Goal: Find contact information: Find contact information

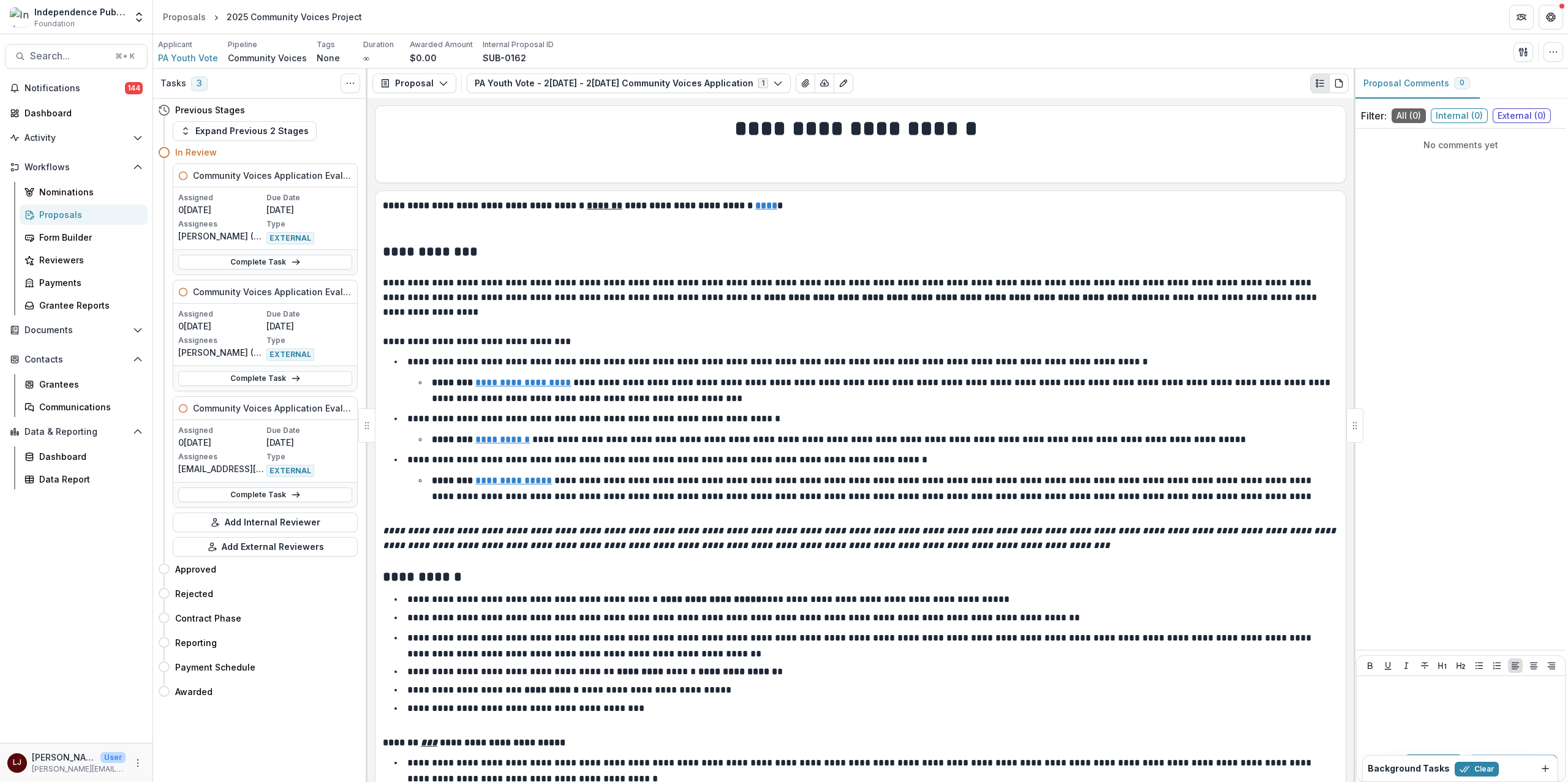
scroll to position [6209, 0]
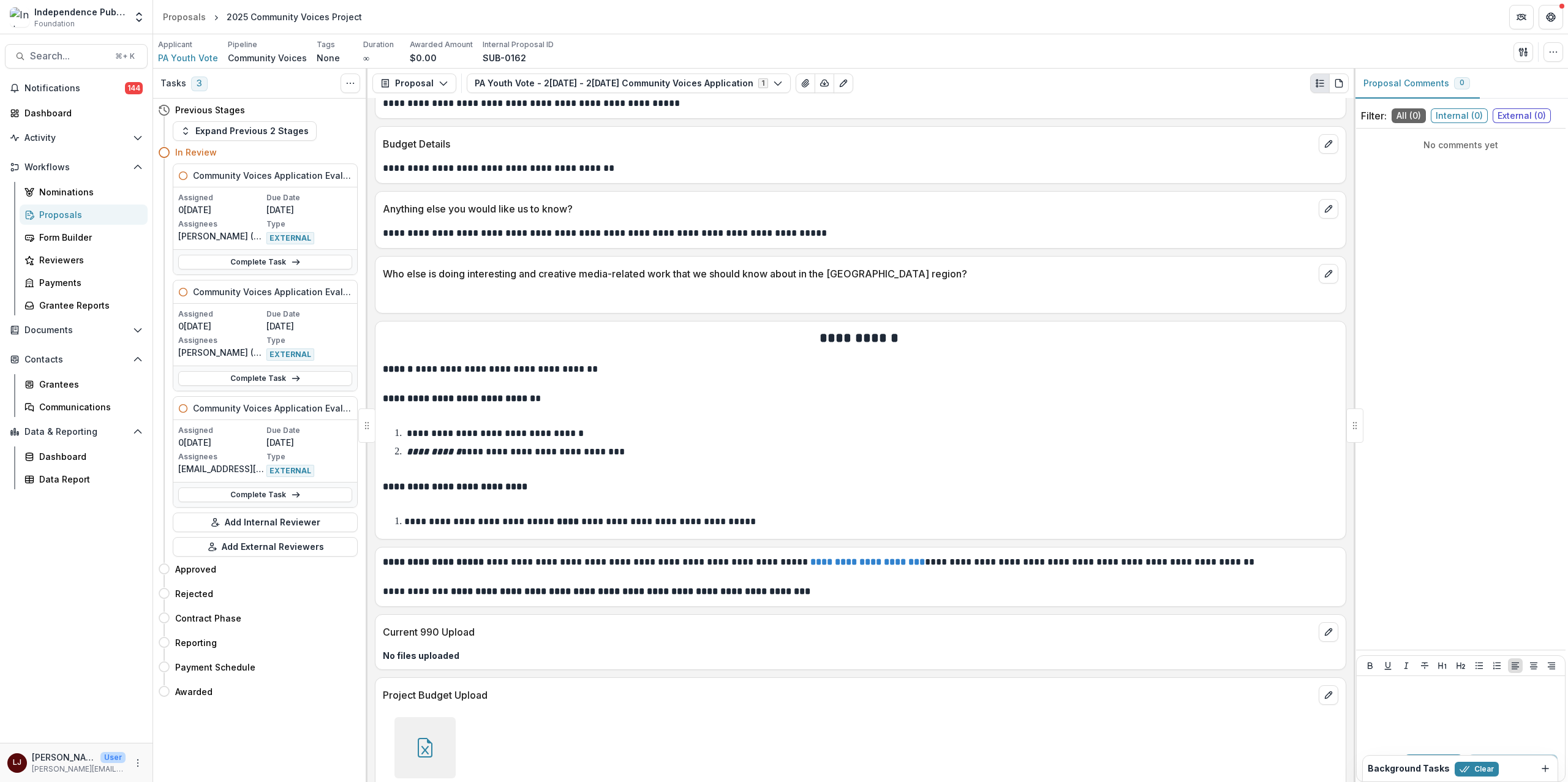
click at [63, 40] on div "Search... ⌘ + K Notifications 144 Dashboard Activity Tasks Workflows Nomination…" at bounding box center [77, 408] width 153 height 748
click at [63, 48] on button "Search... ⌘ + K" at bounding box center [76, 56] width 143 height 24
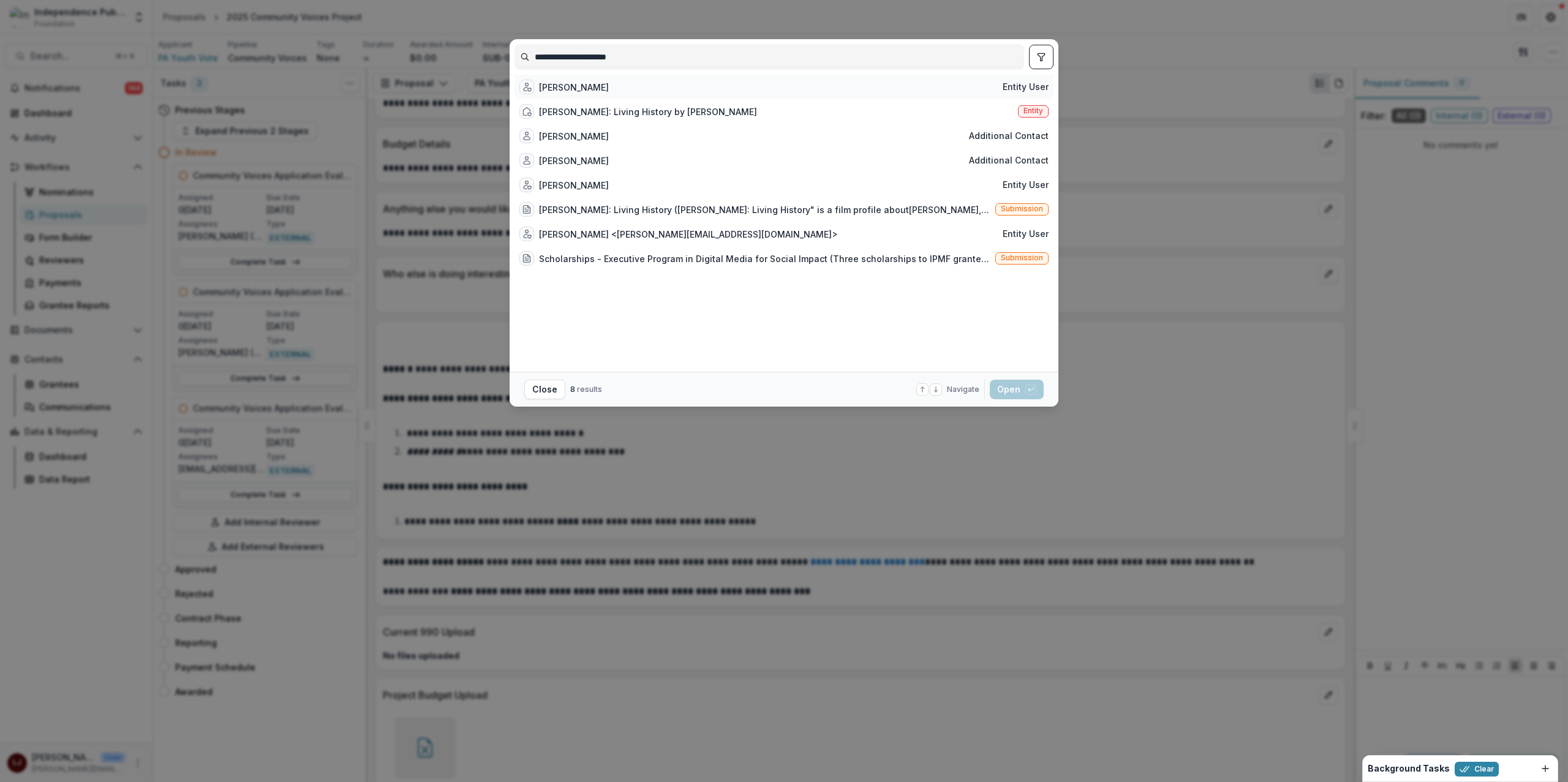
type input "**********"
click at [640, 86] on div "[PERSON_NAME] Entity user" at bounding box center [784, 86] width 539 height 24
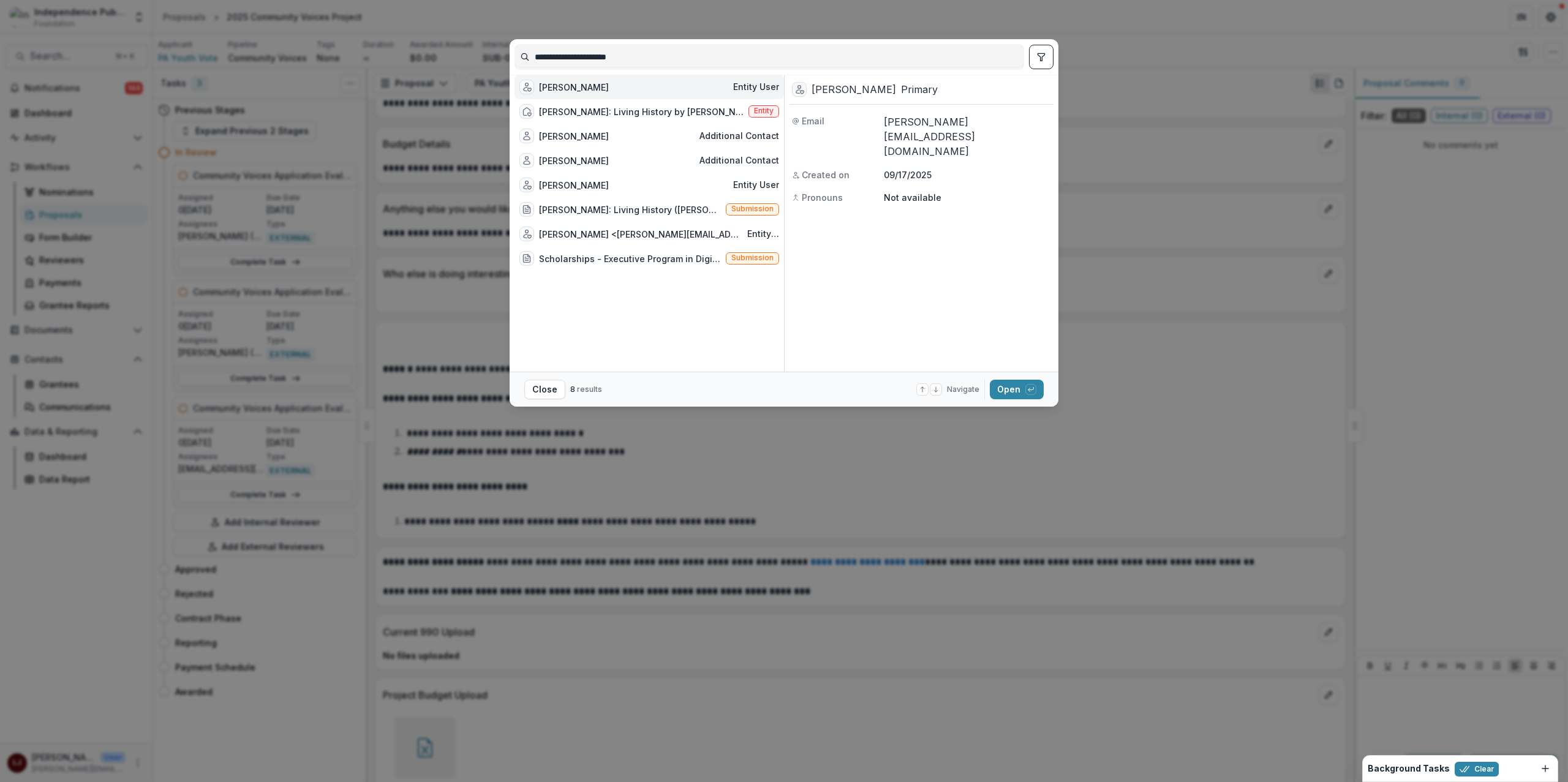
click at [640, 86] on div "[PERSON_NAME] Entity user" at bounding box center [649, 86] width 270 height 24
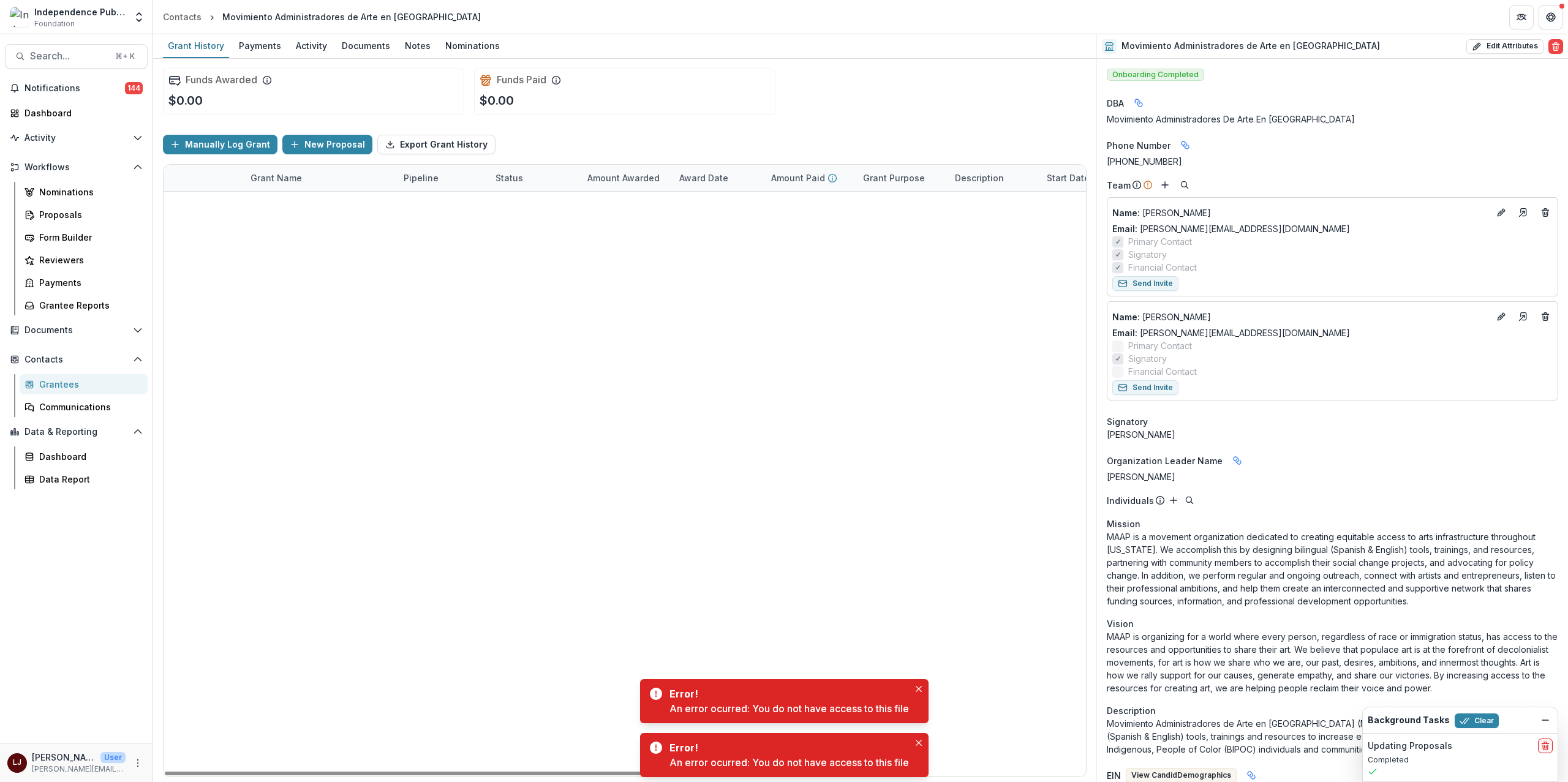
click at [296, 209] on link "“Cuentos Inmigrantes: Generational Joy, Resilience, and Wonder”" at bounding box center [320, 205] width 139 height 13
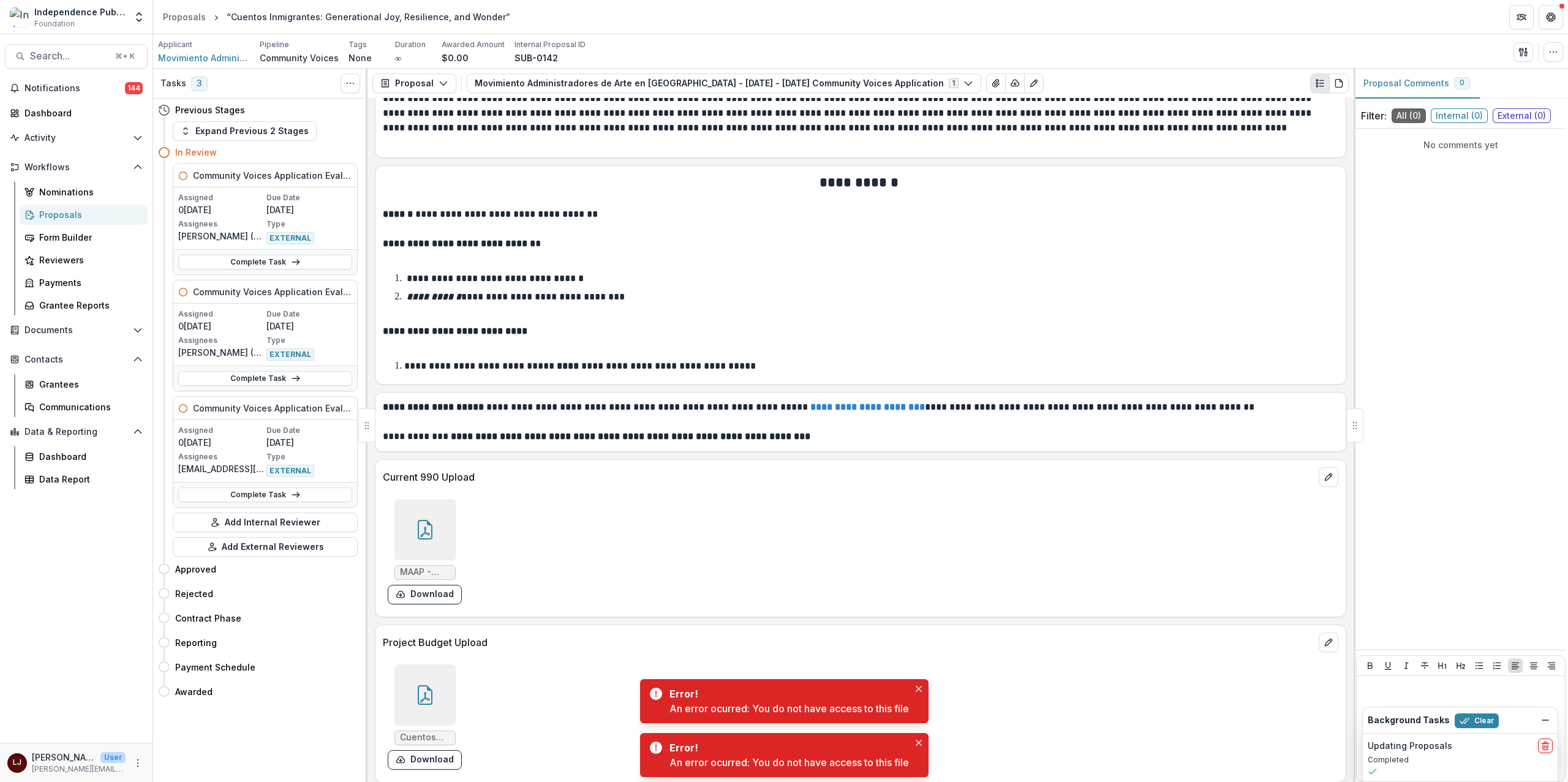
scroll to position [7271, 0]
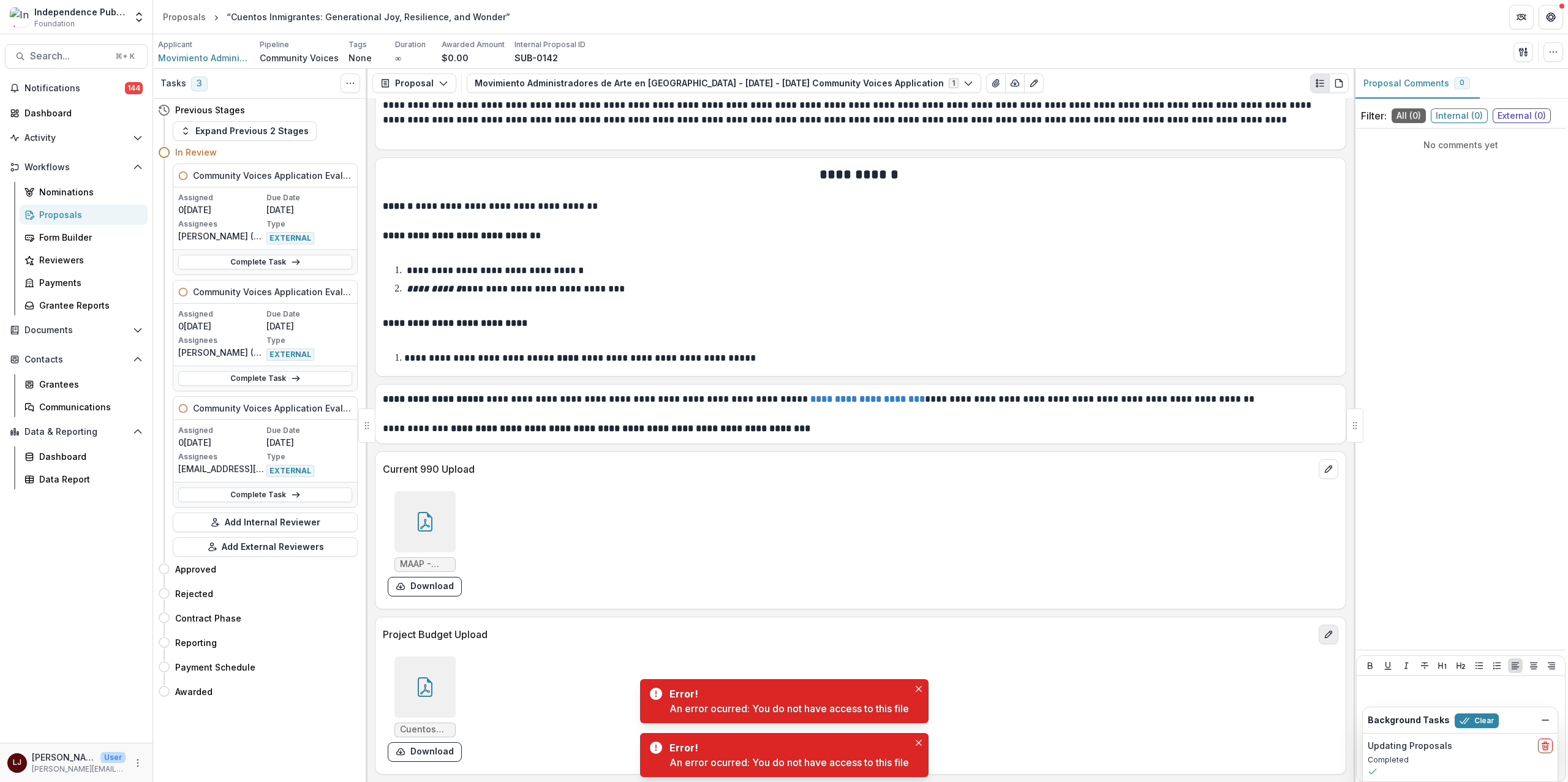
click at [1324, 632] on icon "edit" at bounding box center [1328, 634] width 10 height 10
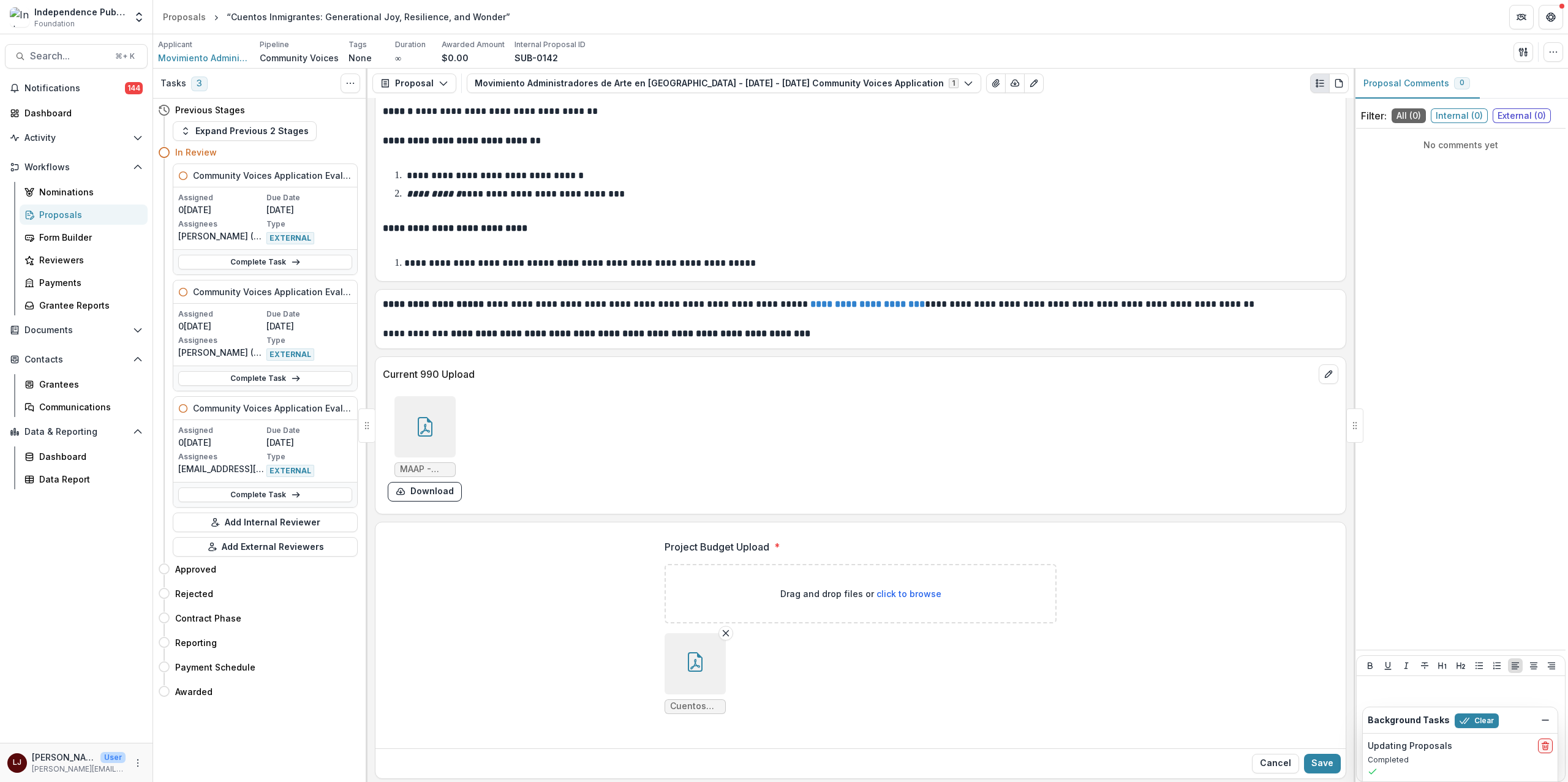
scroll to position [7369, 0]
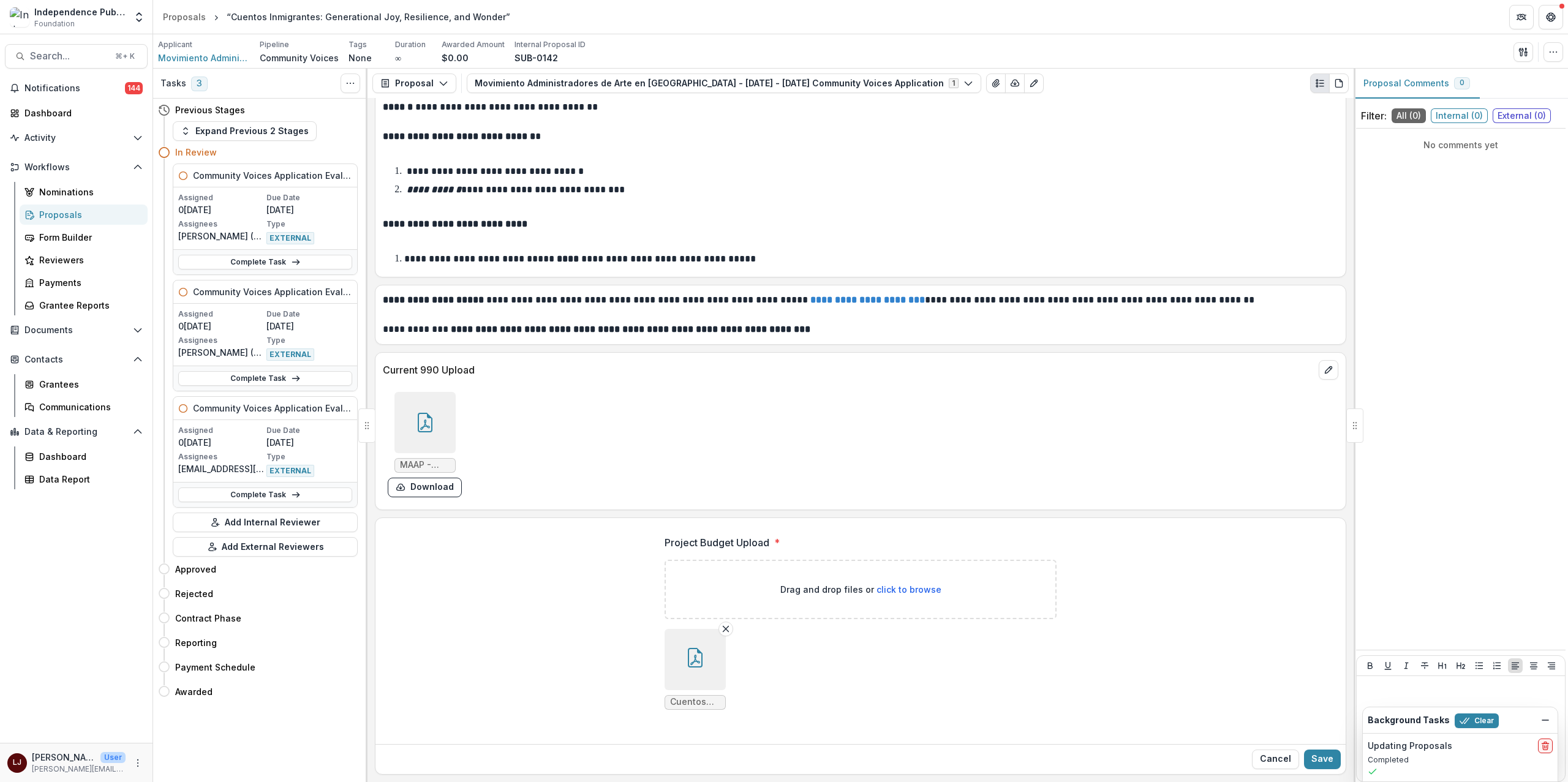
click at [697, 671] on button "button" at bounding box center [695, 659] width 61 height 61
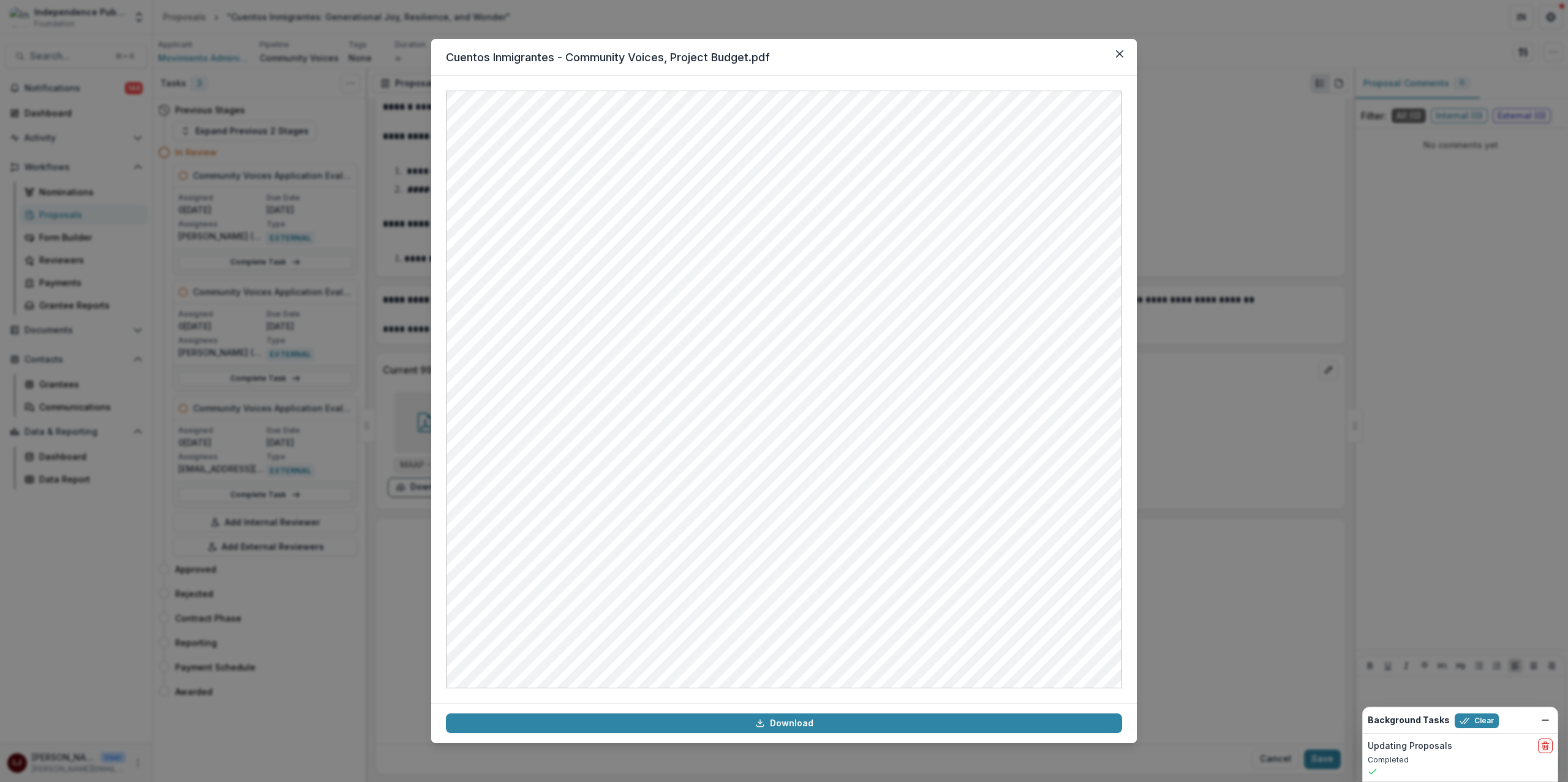
click at [1191, 386] on div "Cuentos Inmigrantes - Community Voices, Project Budget.pdf Download" at bounding box center [784, 391] width 1568 height 782
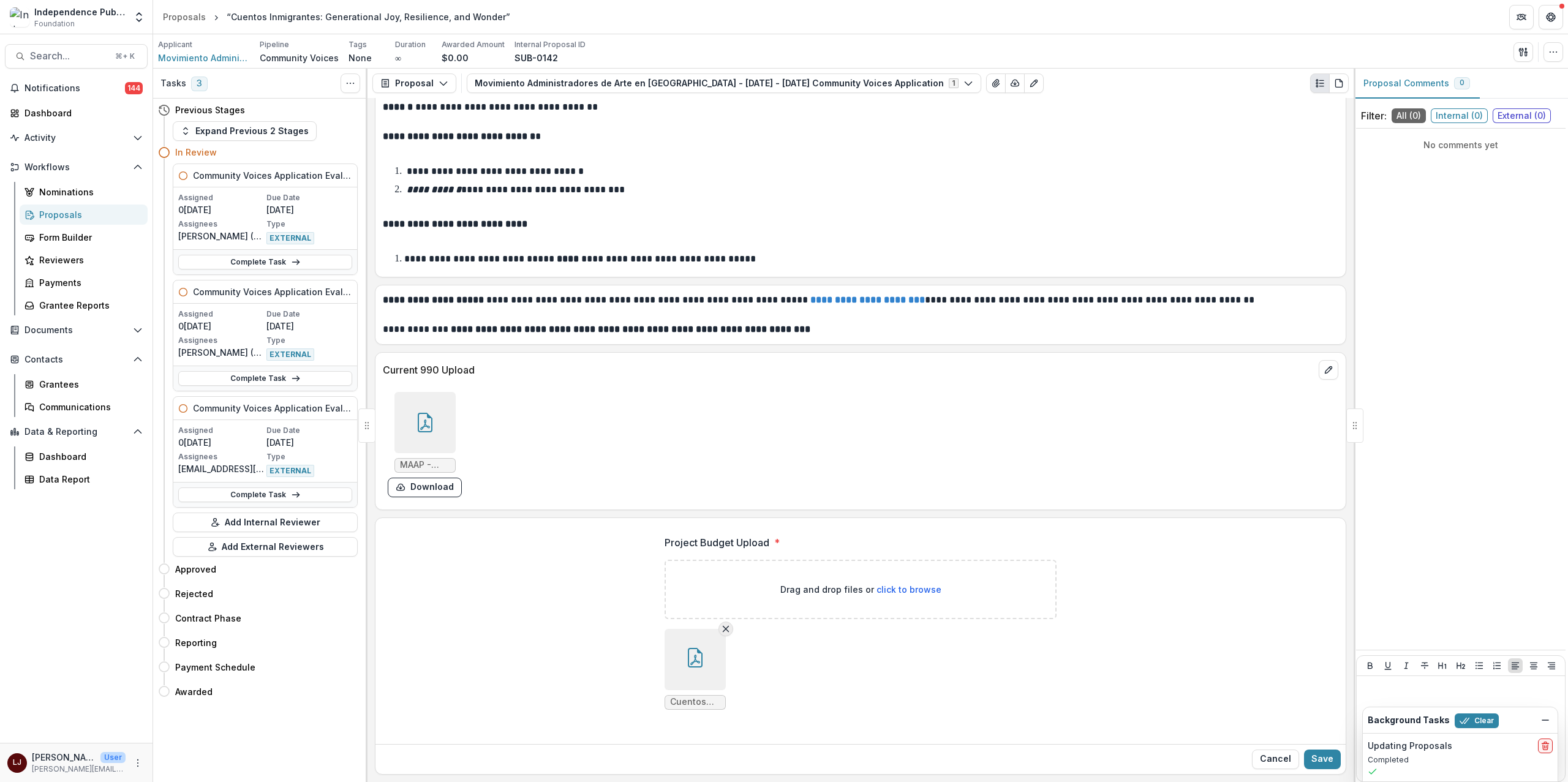
click at [723, 629] on line "Remove File" at bounding box center [726, 629] width 6 height 6
click at [1546, 720] on line "Dismiss" at bounding box center [1545, 720] width 6 height 0
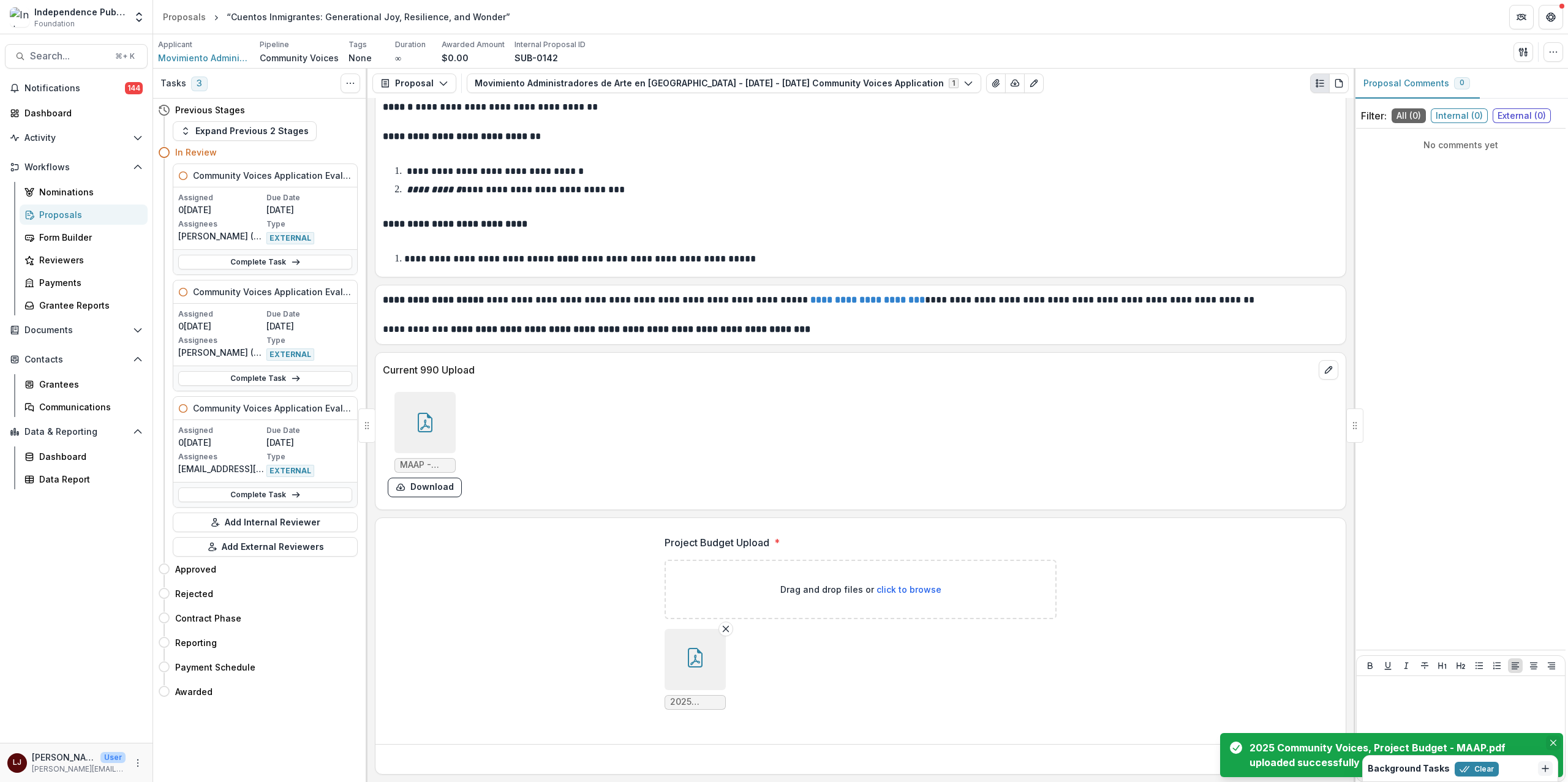
click at [1554, 744] on icon "Close" at bounding box center [1553, 742] width 6 height 6
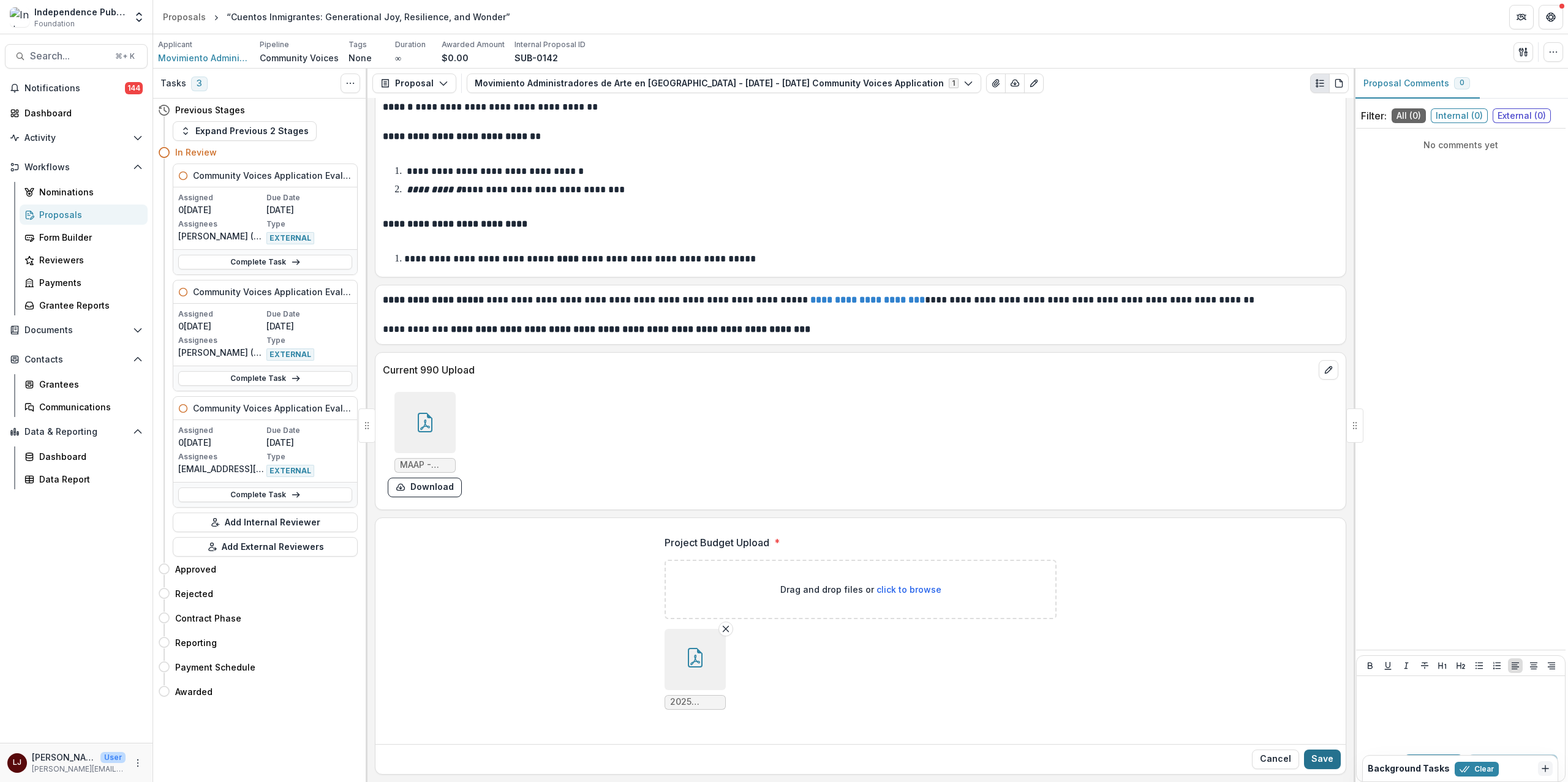
click at [1332, 761] on button "Save" at bounding box center [1322, 759] width 37 height 19
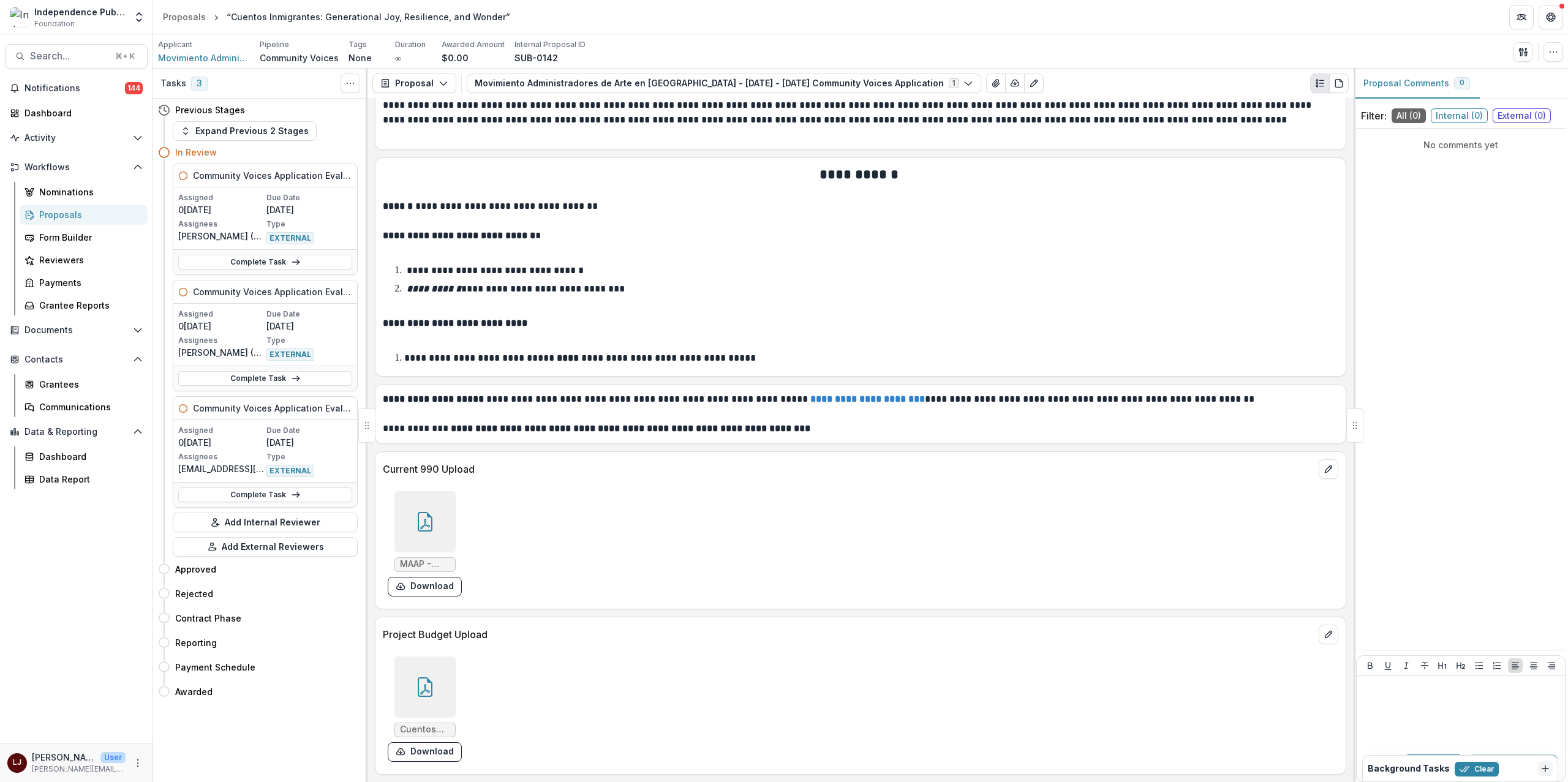
scroll to position [7271, 0]
click at [88, 310] on div "Grantee Reports" at bounding box center [88, 305] width 99 height 13
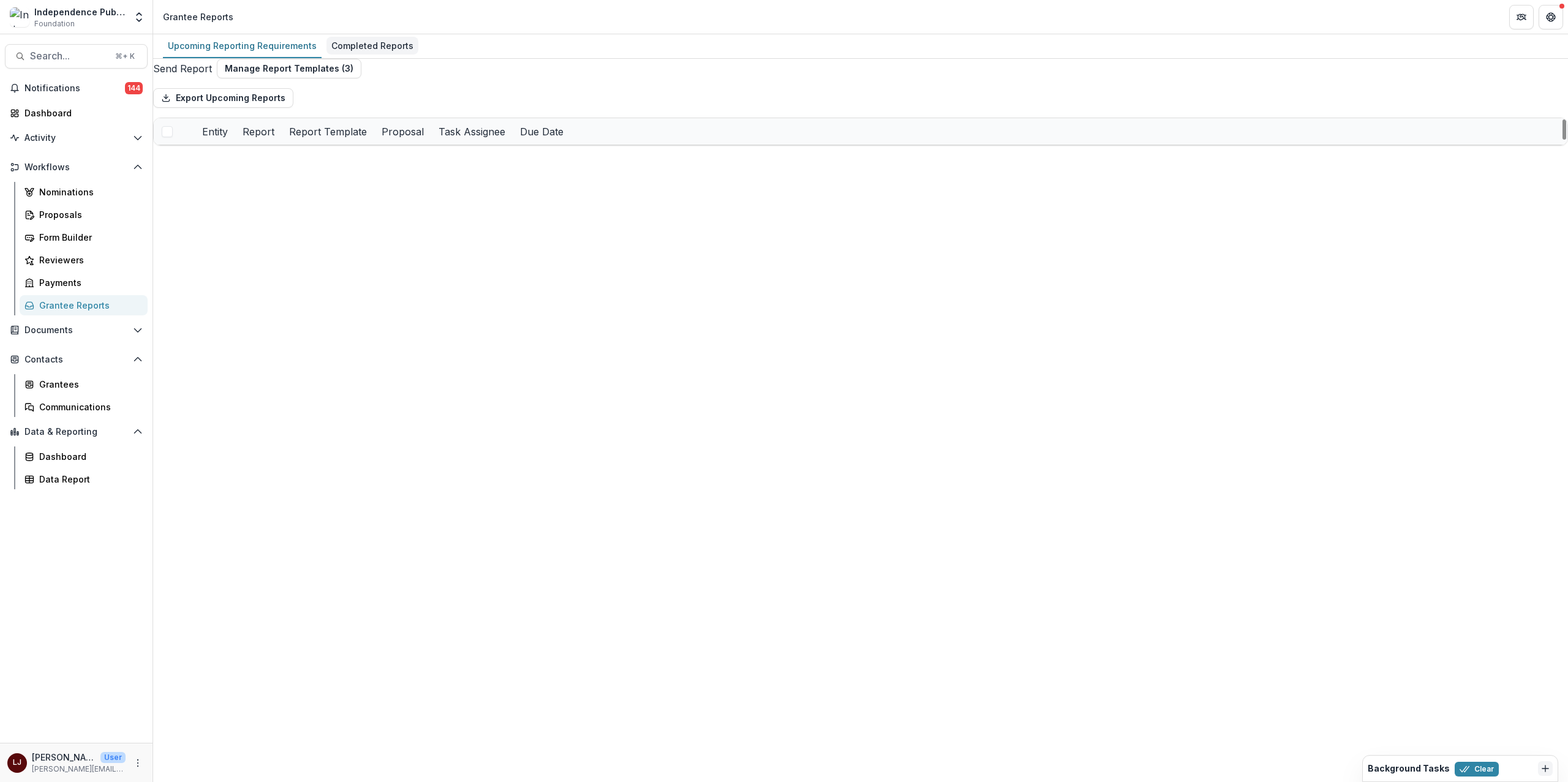
click at [366, 48] on div "Completed Reports" at bounding box center [373, 45] width 92 height 17
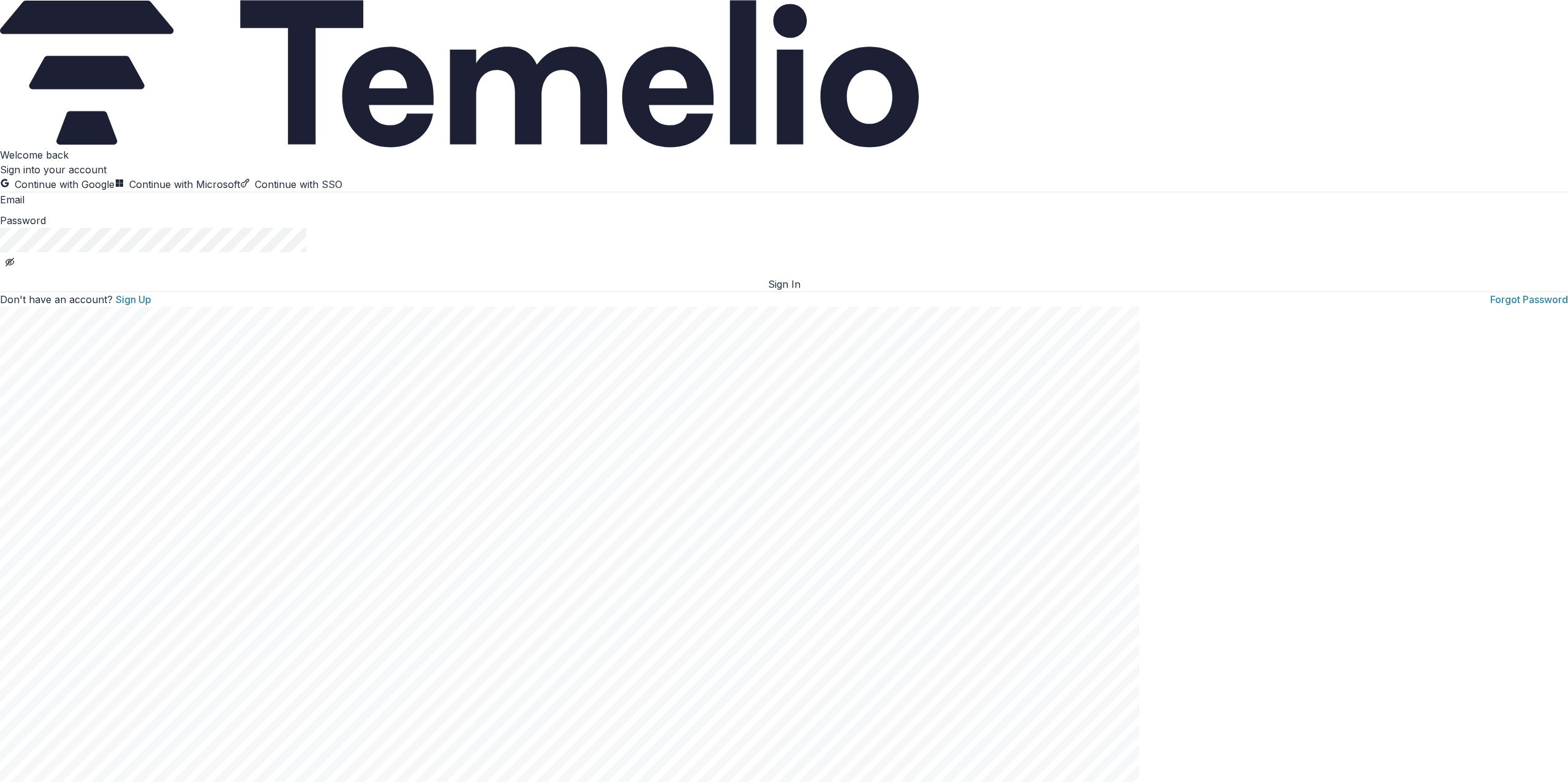
click at [114, 191] on button "Continue with Google" at bounding box center [57, 184] width 114 height 15
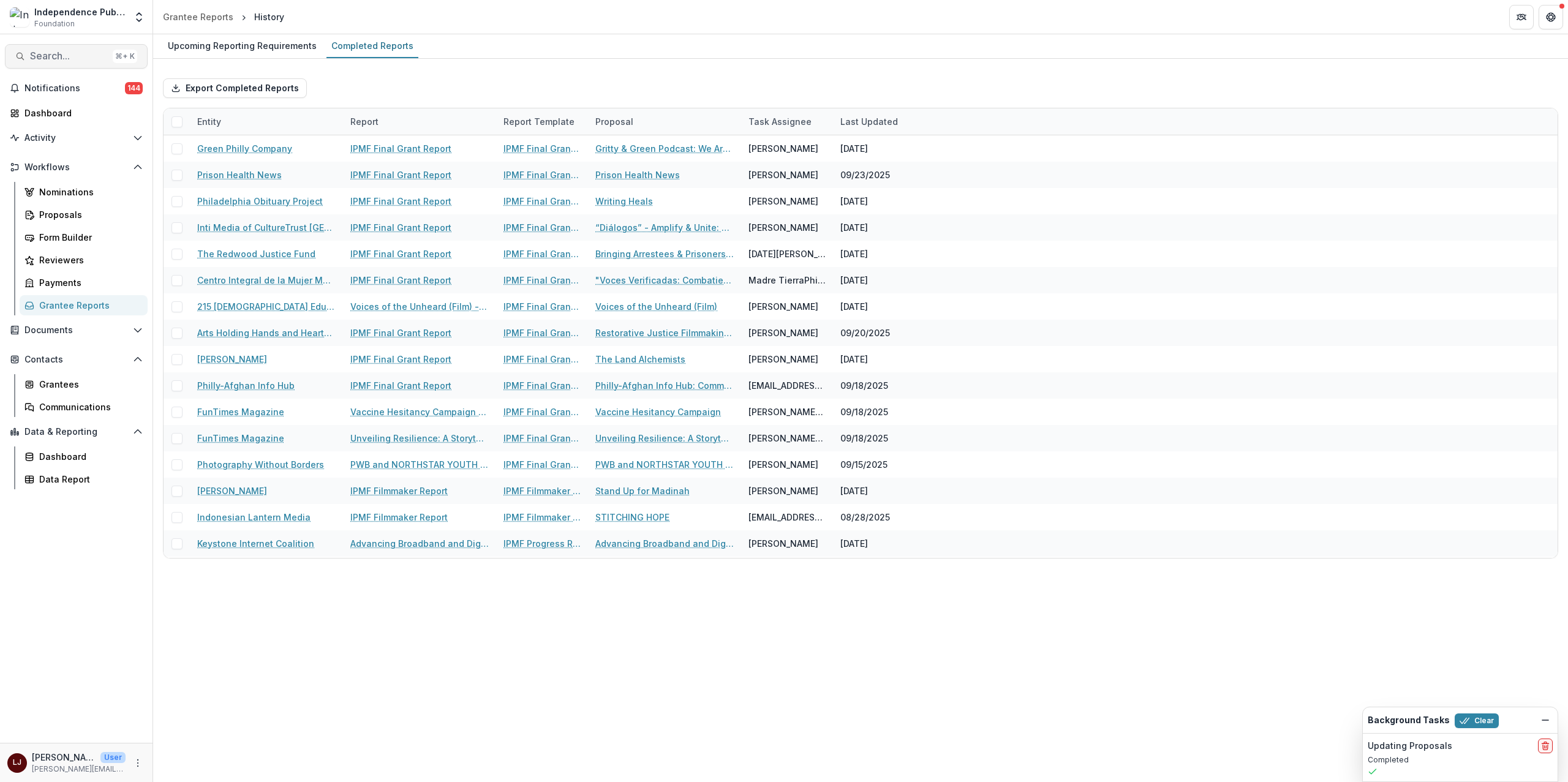
click at [63, 54] on span "Search..." at bounding box center [69, 56] width 78 height 12
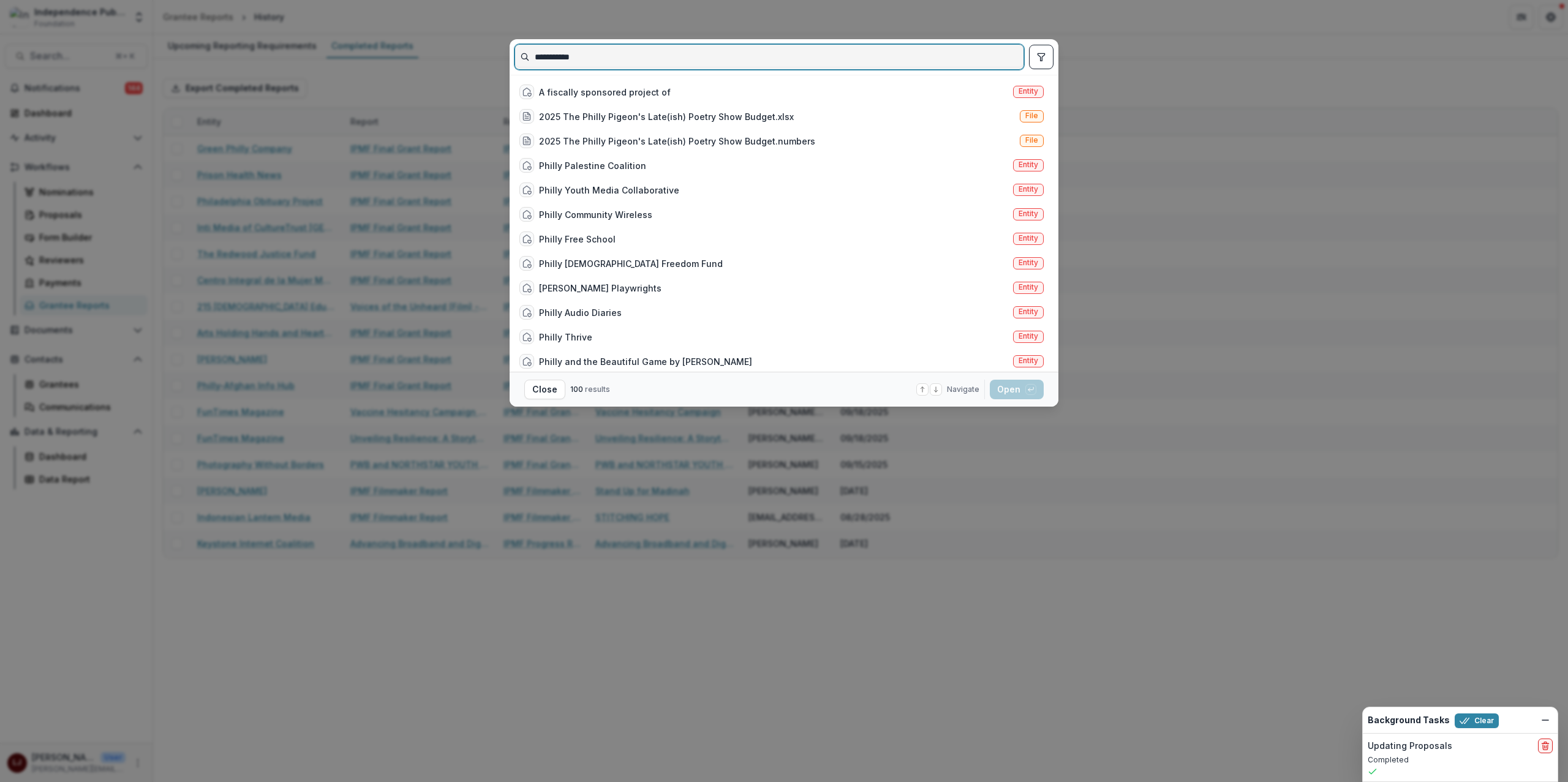
click at [763, 58] on input "**********" at bounding box center [769, 57] width 509 height 19
paste input "**********"
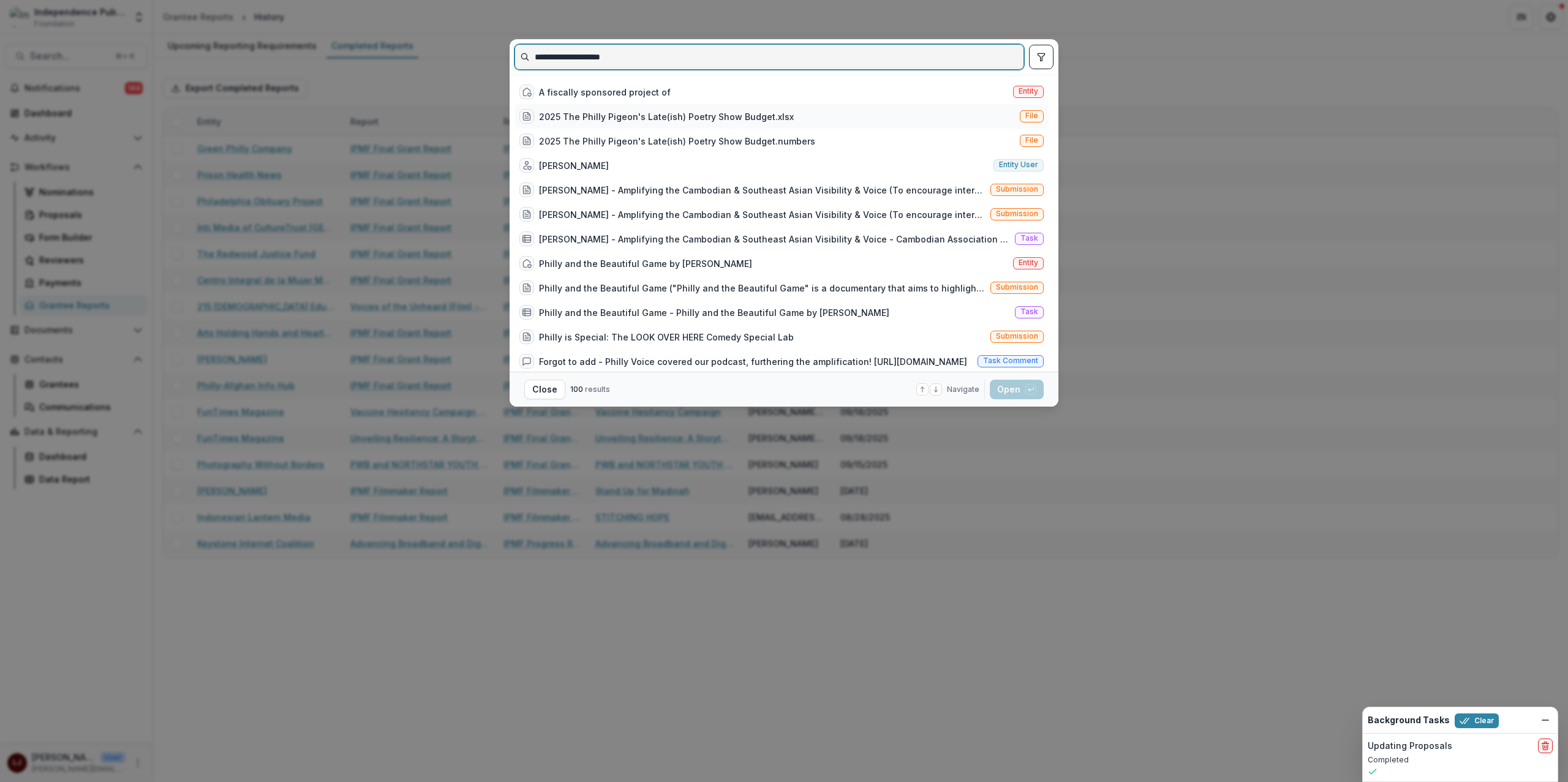
type input "**********"
click at [655, 116] on div "2025 The Philly Pigeon's Late(ish) Poetry Show Budget.xlsx" at bounding box center [667, 116] width 255 height 13
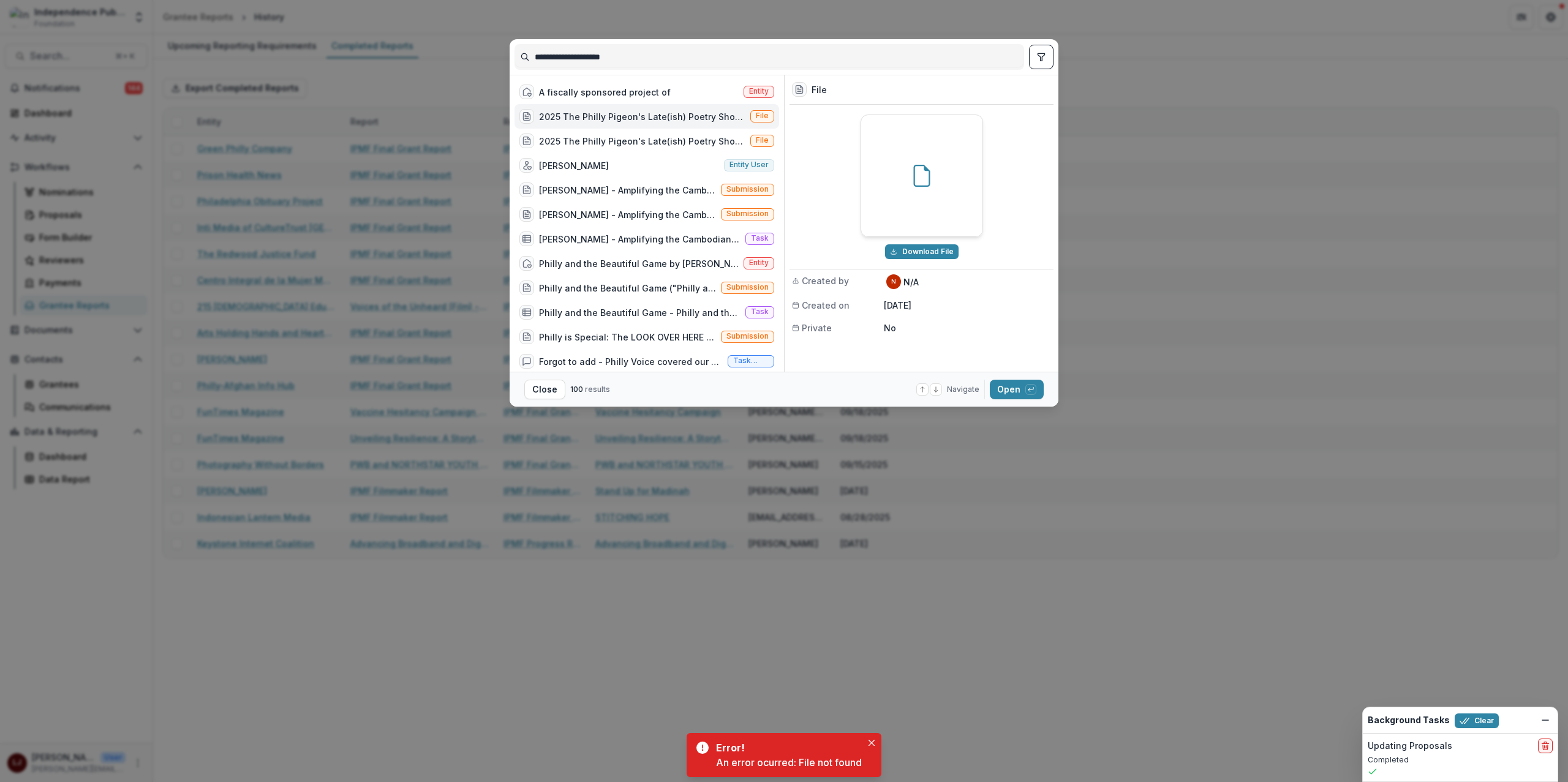
click at [655, 116] on div "2025 The Philly Pigeon's Late(ish) Poetry Show Budget.xlsx" at bounding box center [642, 116] width 206 height 13
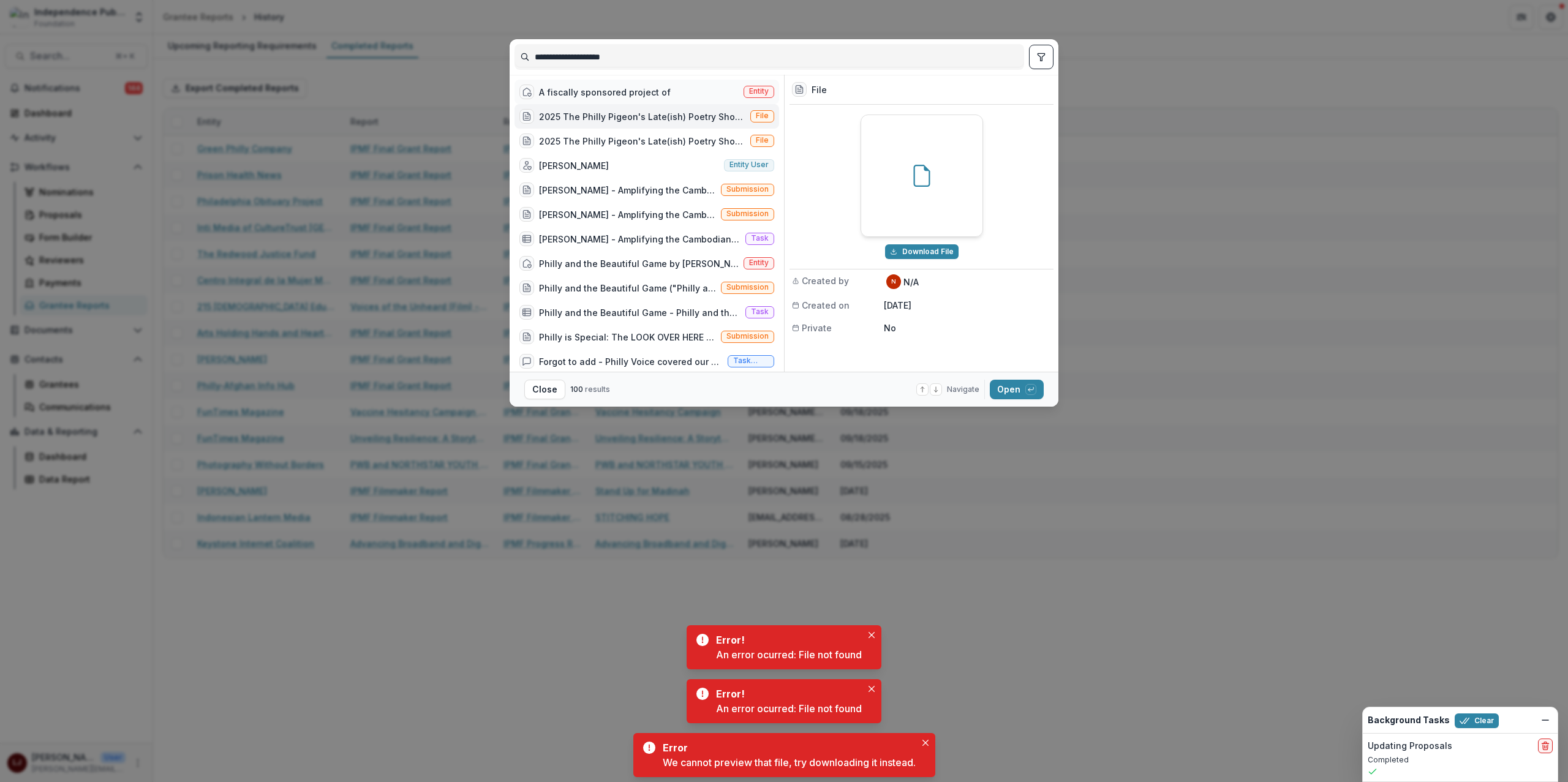
click at [612, 95] on div "A fiscally sponsored project of" at bounding box center [605, 92] width 132 height 13
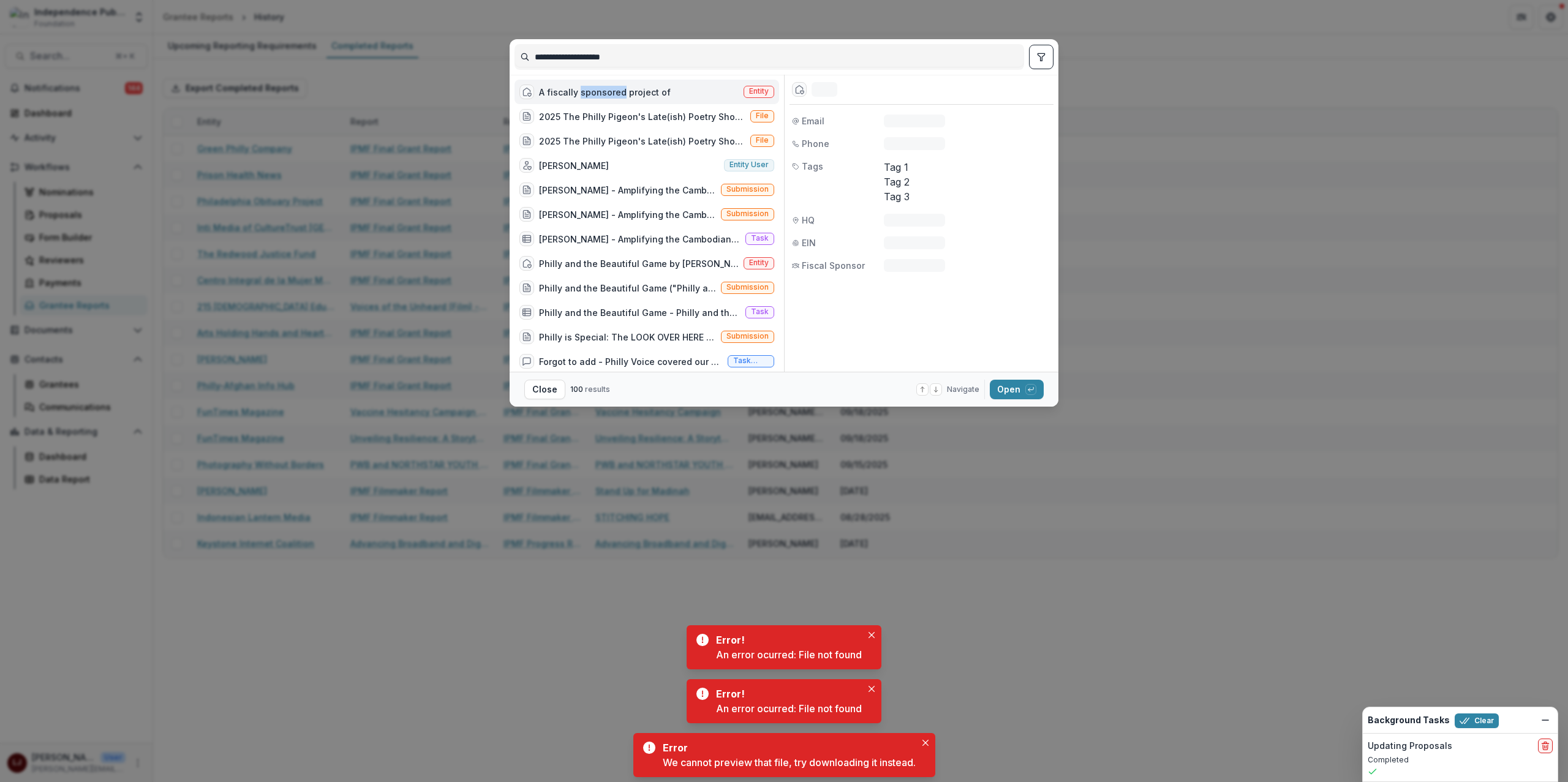
click at [612, 95] on div "A fiscally sponsored project of" at bounding box center [605, 92] width 132 height 13
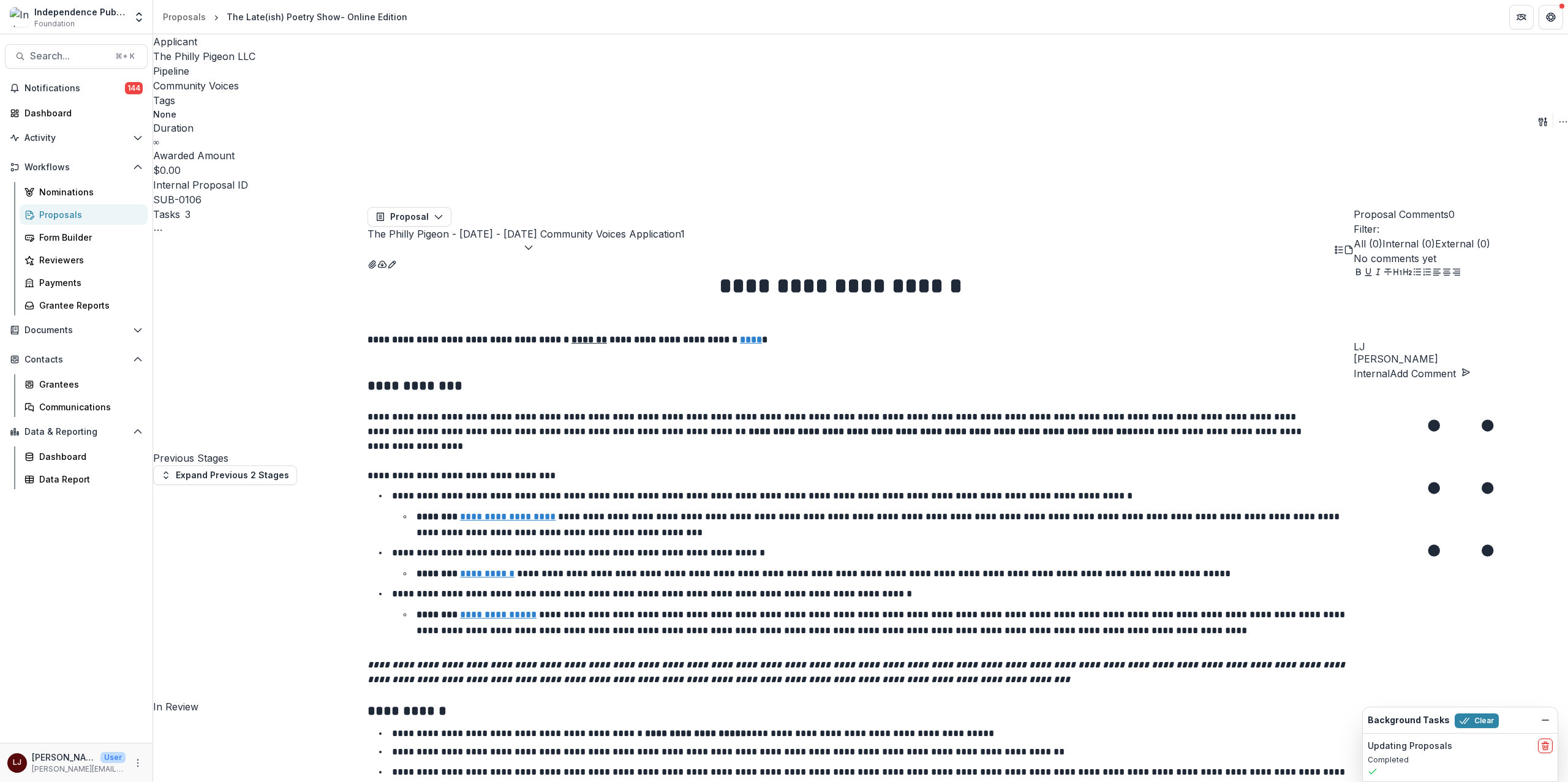
scroll to position [7133, 0]
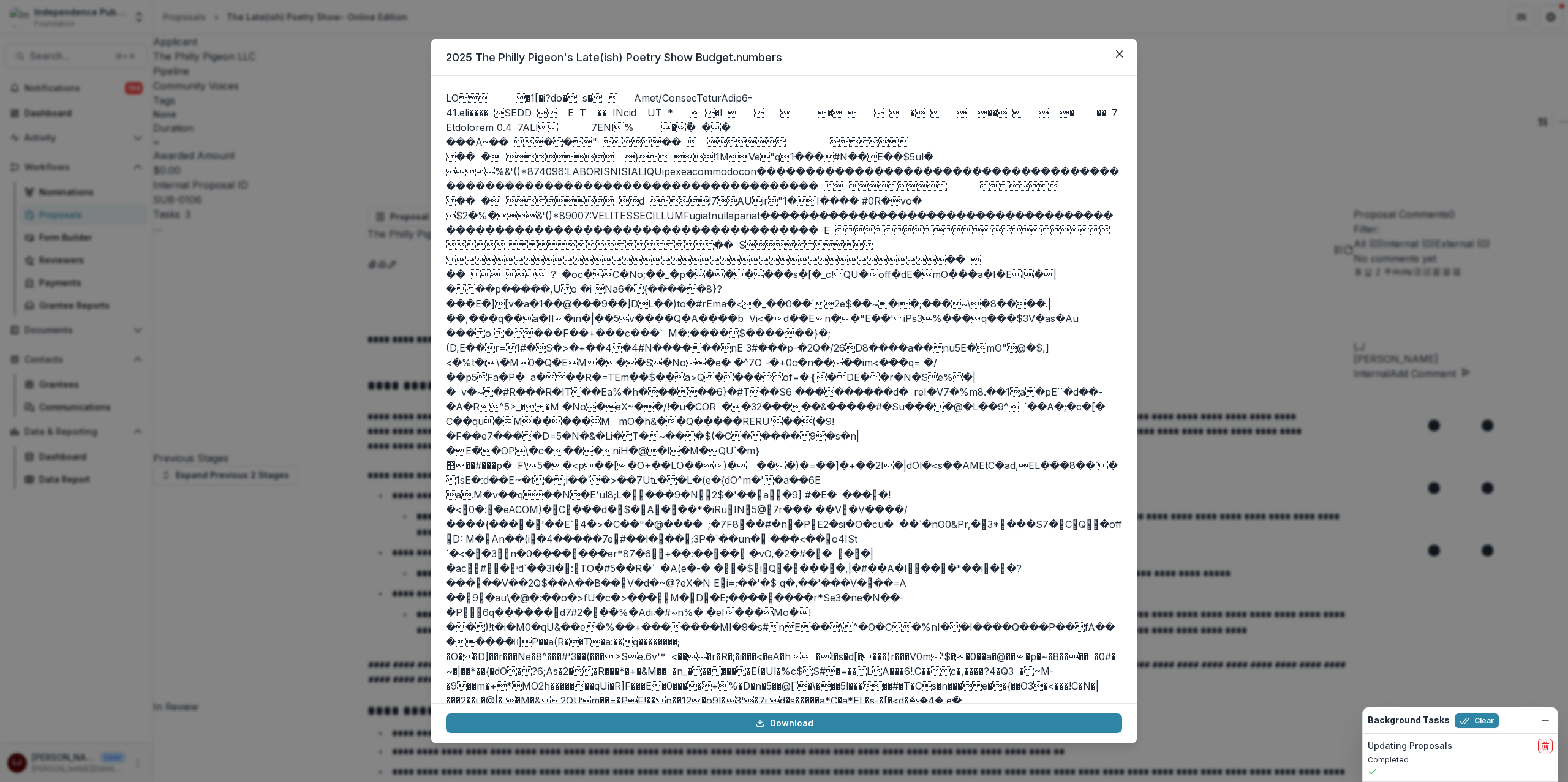
scroll to position [8665, 0]
click at [1267, 300] on div "2025 The Philly Pigeon's Late(ish) Poetry Show Budget.numbers Download" at bounding box center [784, 391] width 1568 height 782
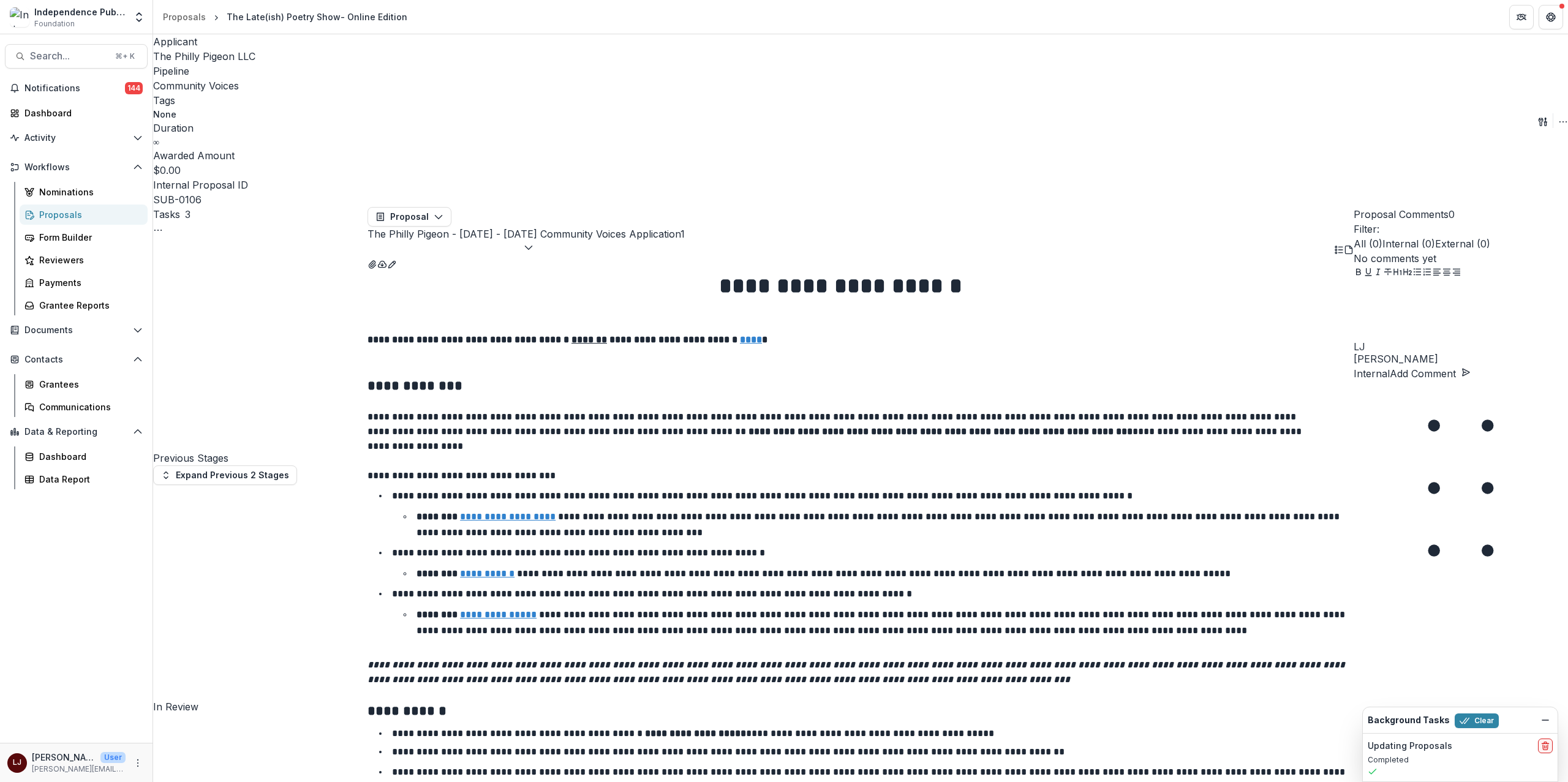
scroll to position [2991, 0]
